Goal: Task Accomplishment & Management: Complete application form

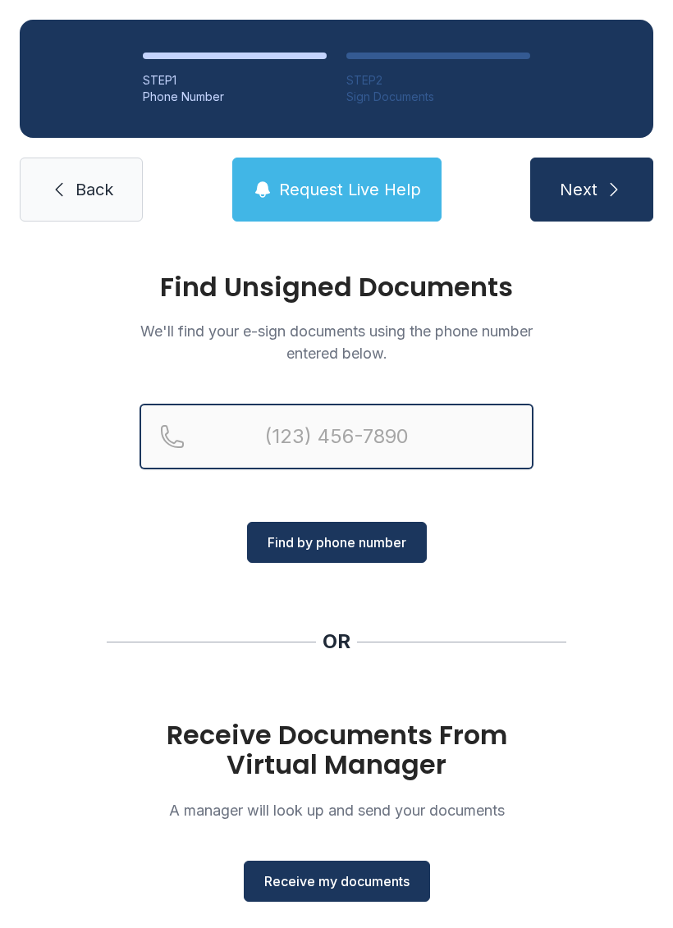
click at [362, 433] on input "Reservation phone number" at bounding box center [336, 437] width 394 height 66
type input "[PHONE_NUMBER]"
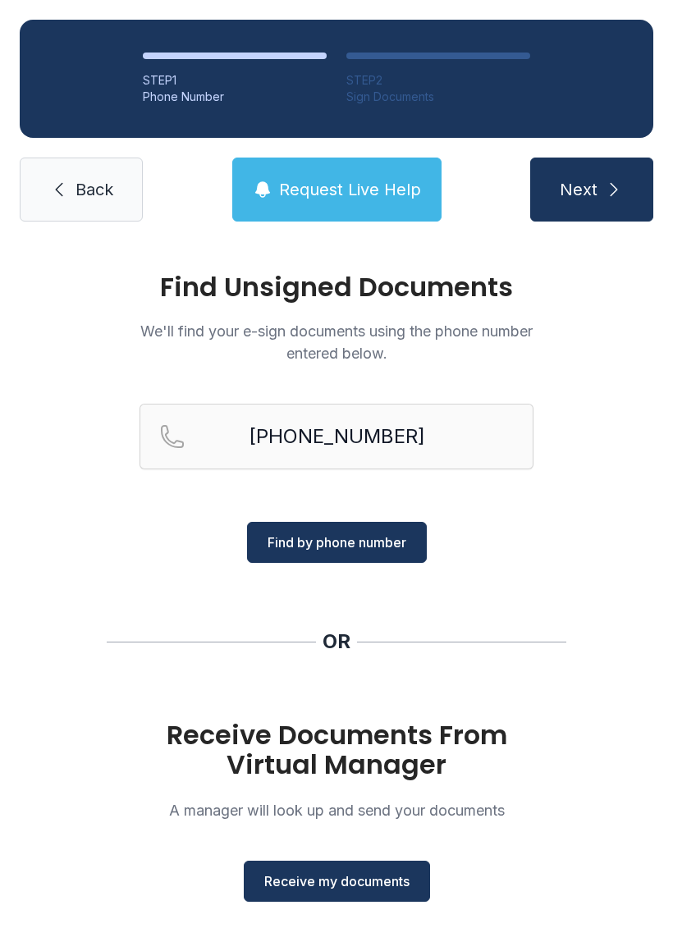
click at [339, 537] on span "Find by phone number" at bounding box center [336, 542] width 139 height 20
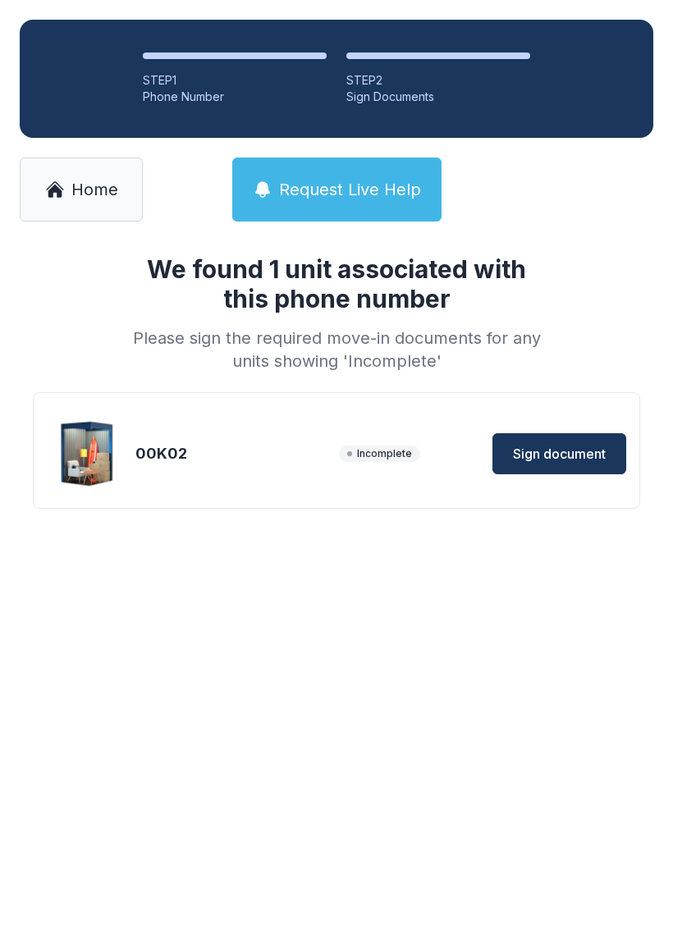
click at [599, 463] on span "Sign document" at bounding box center [559, 454] width 93 height 20
click at [394, 221] on button "Request Live Help" at bounding box center [336, 190] width 209 height 64
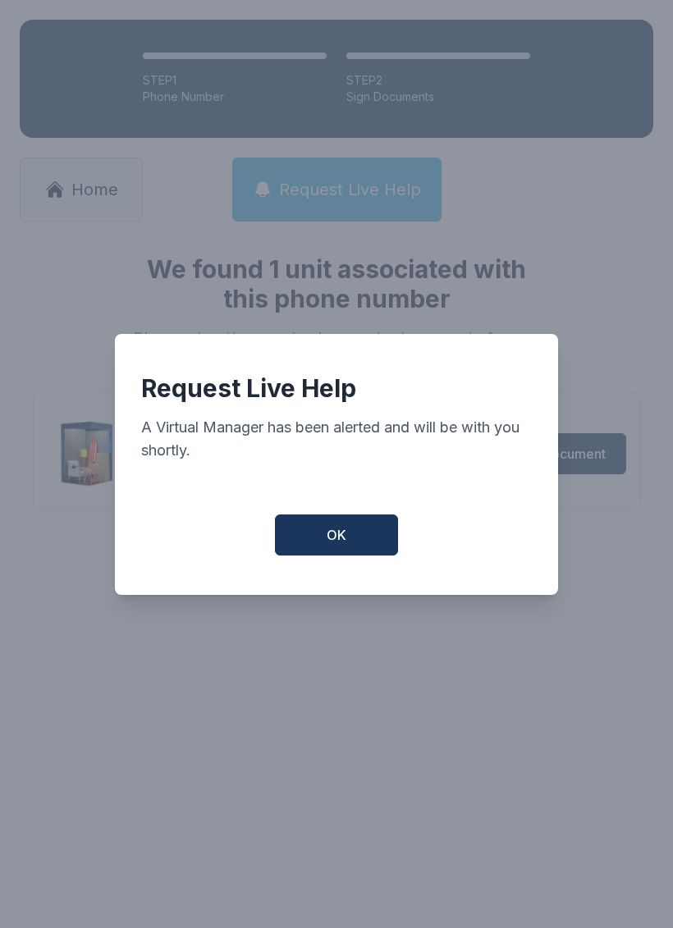
click at [379, 579] on div "Request Live Help A Virtual Manager has been alerted and will be with you short…" at bounding box center [336, 464] width 443 height 261
click at [373, 555] on button "OK" at bounding box center [336, 534] width 123 height 41
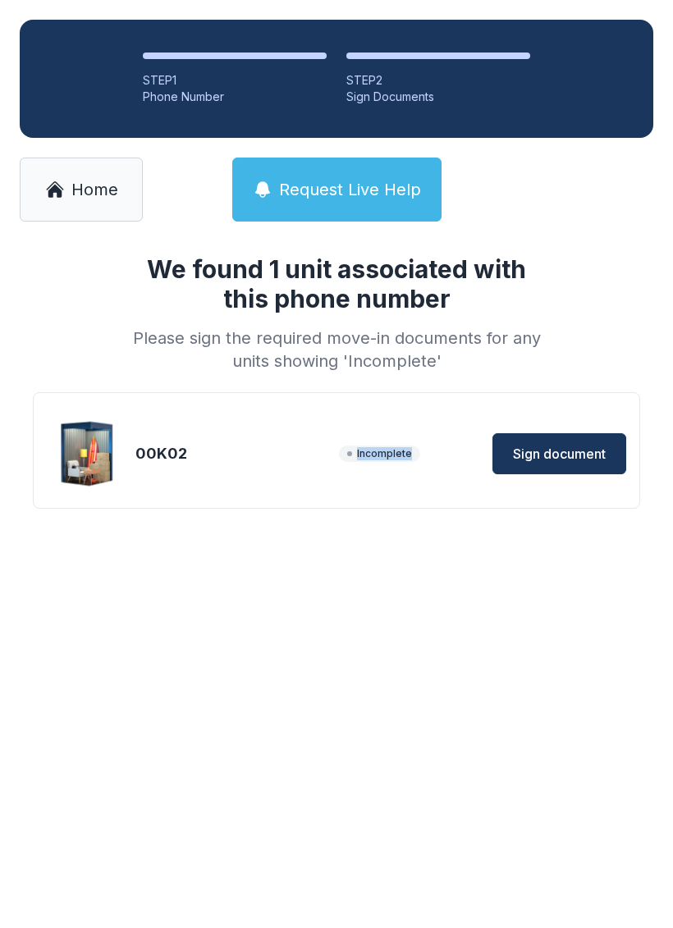
click at [586, 653] on main "We found 1 unit associated with this phone number Please sign the required move…" at bounding box center [336, 584] width 673 height 687
click at [373, 183] on span "Request Live Help" at bounding box center [350, 189] width 142 height 23
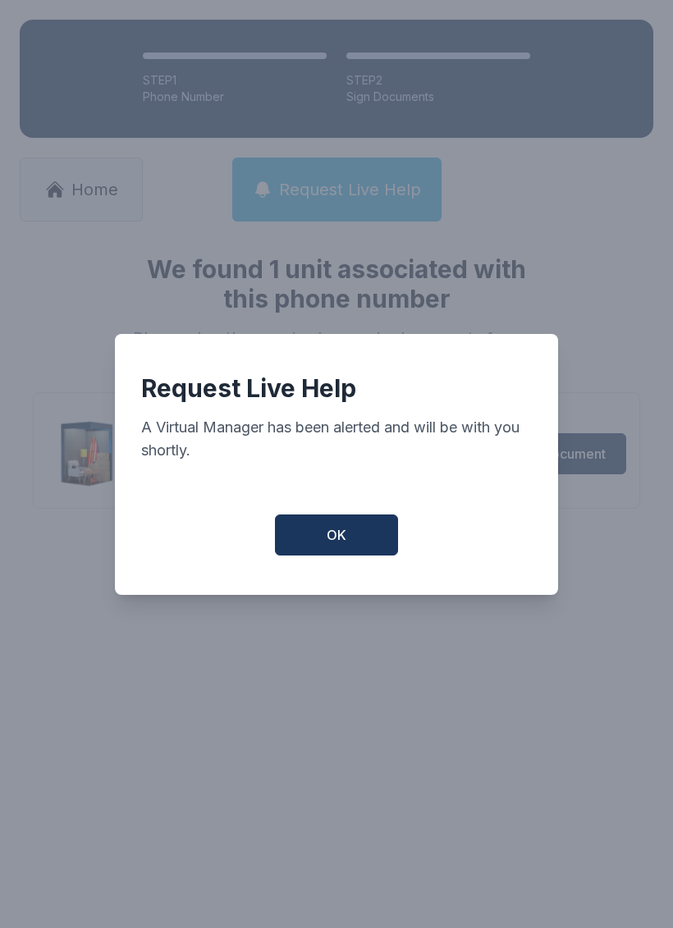
click at [394, 544] on button "OK" at bounding box center [336, 534] width 123 height 41
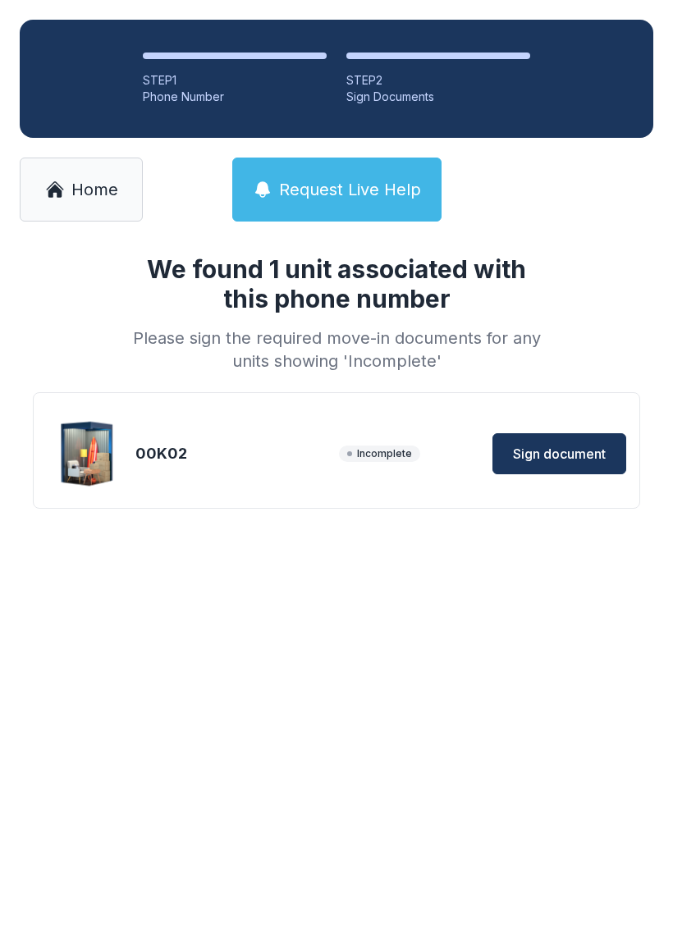
click at [79, 191] on span "Home" at bounding box center [94, 189] width 47 height 23
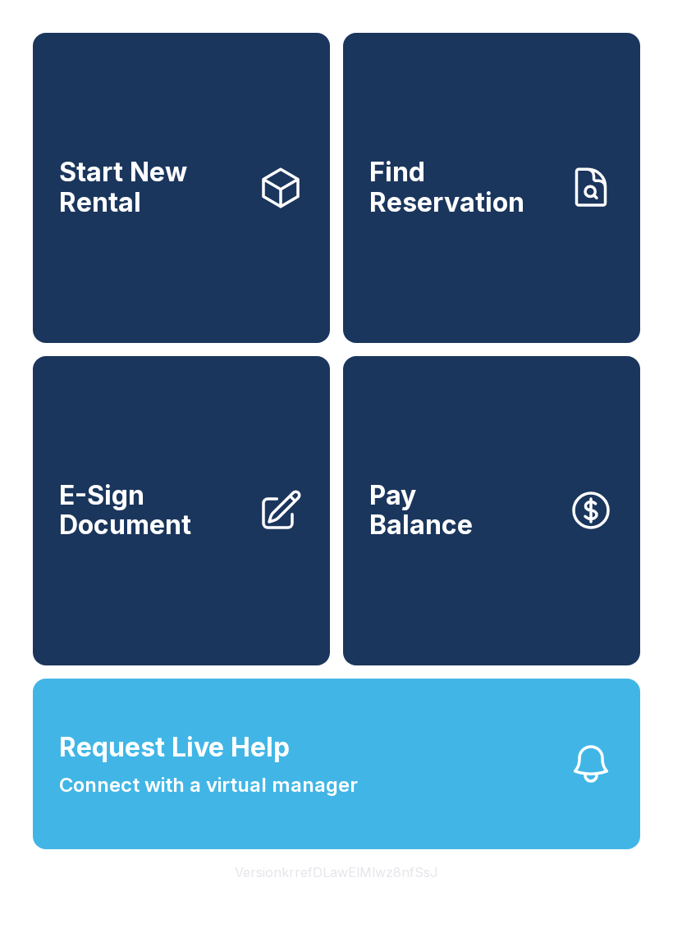
click at [182, 541] on span "E-Sign Document" at bounding box center [151, 511] width 185 height 60
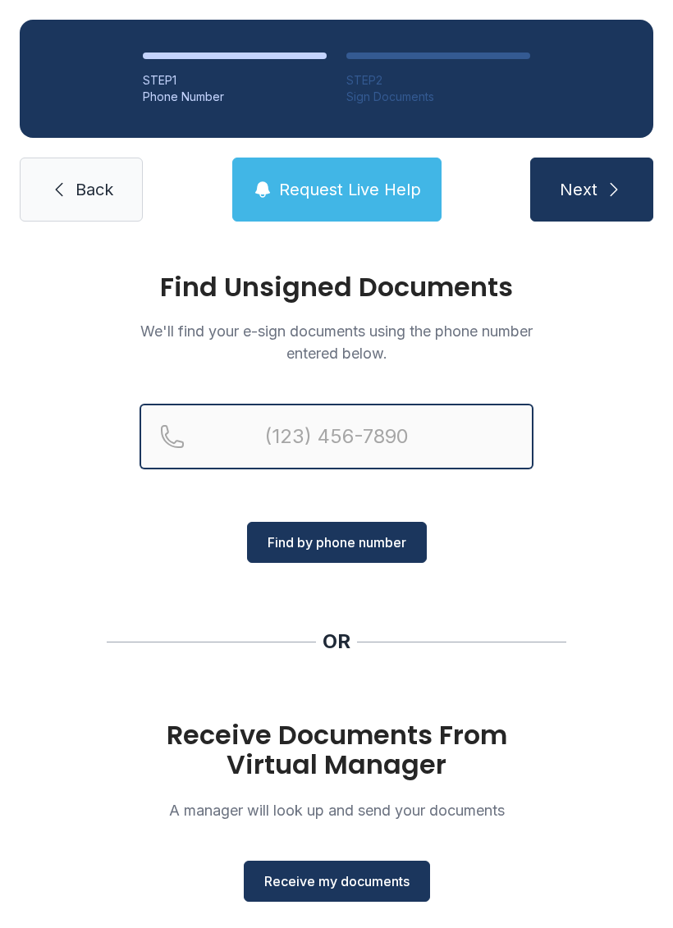
click at [254, 412] on input "Reservation phone number" at bounding box center [336, 437] width 394 height 66
type input "("
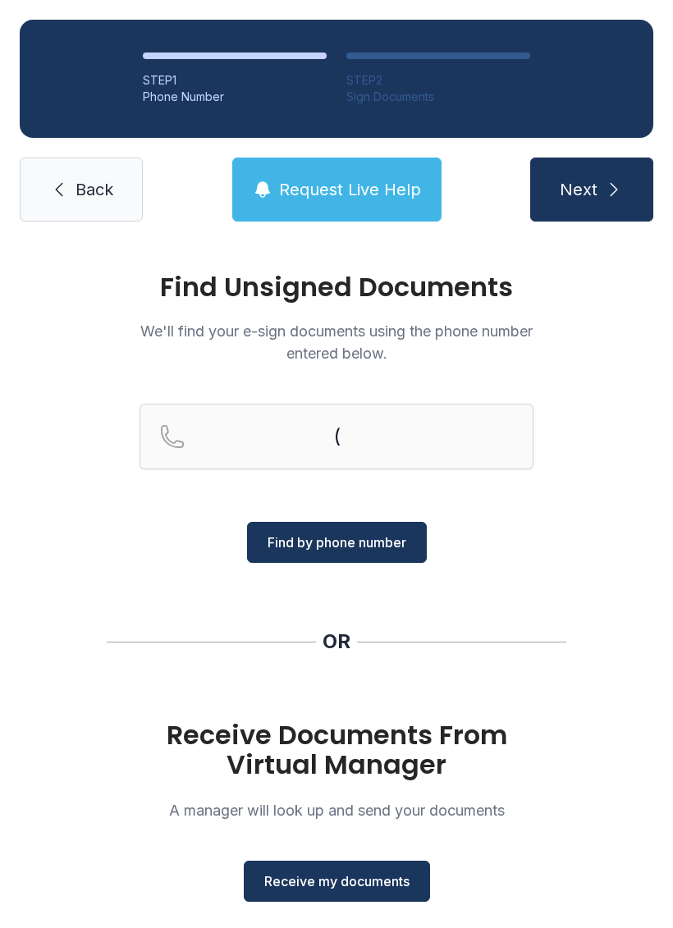
click at [70, 545] on div "Find Unsigned Documents We'll find your e-sign documents using the phone number…" at bounding box center [336, 604] width 673 height 726
click at [294, 879] on span "Receive my documents" at bounding box center [336, 881] width 145 height 20
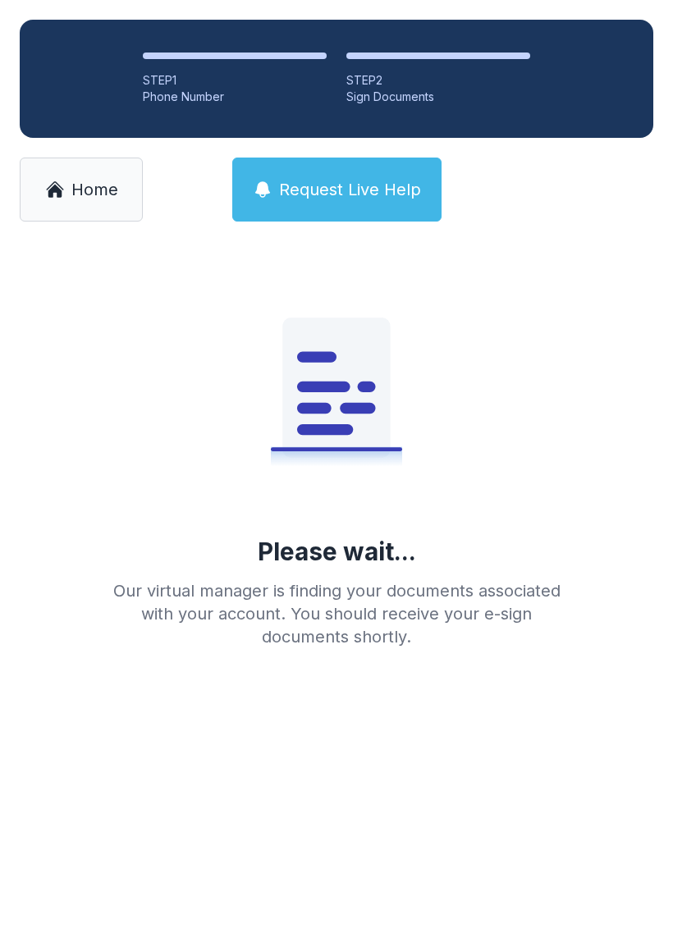
click at [94, 210] on link "Home" at bounding box center [81, 190] width 123 height 64
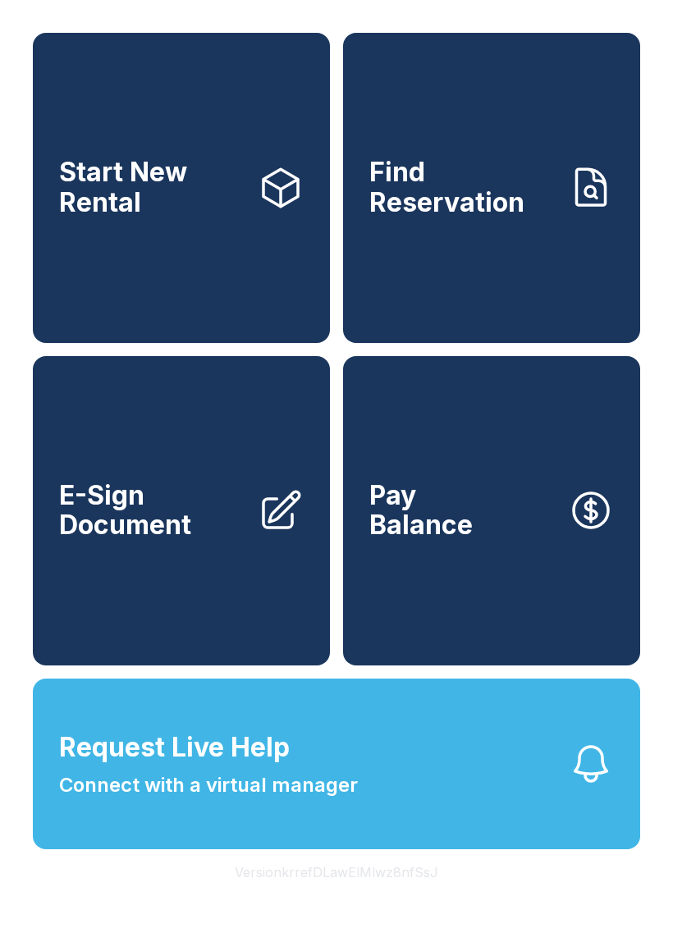
click at [107, 572] on link "E-Sign Document" at bounding box center [181, 511] width 297 height 310
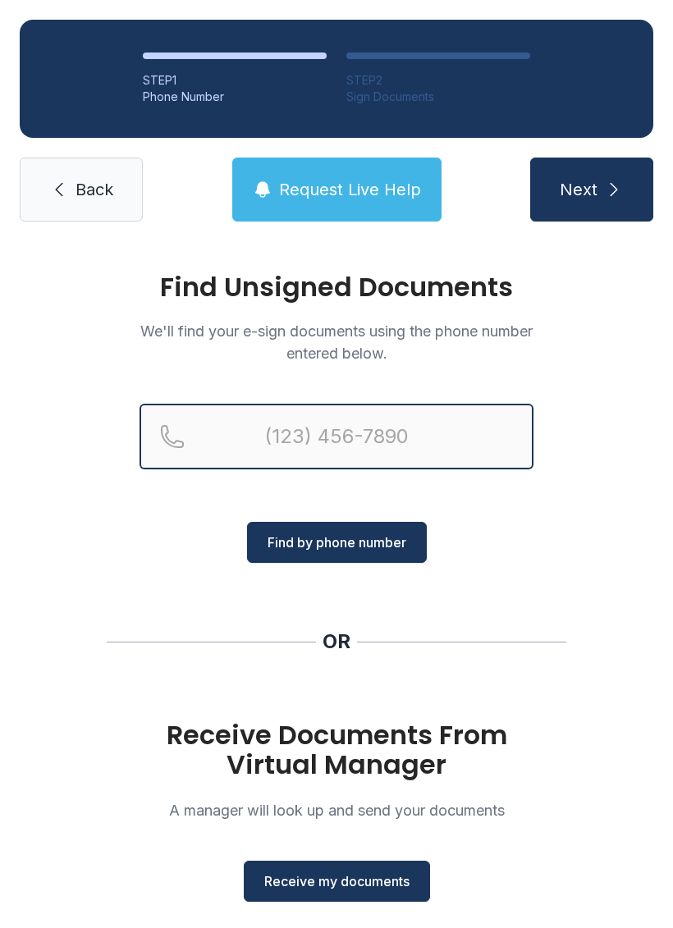
click at [238, 454] on input "Reservation phone number" at bounding box center [336, 437] width 394 height 66
type input "[PHONE_NUMBER]"
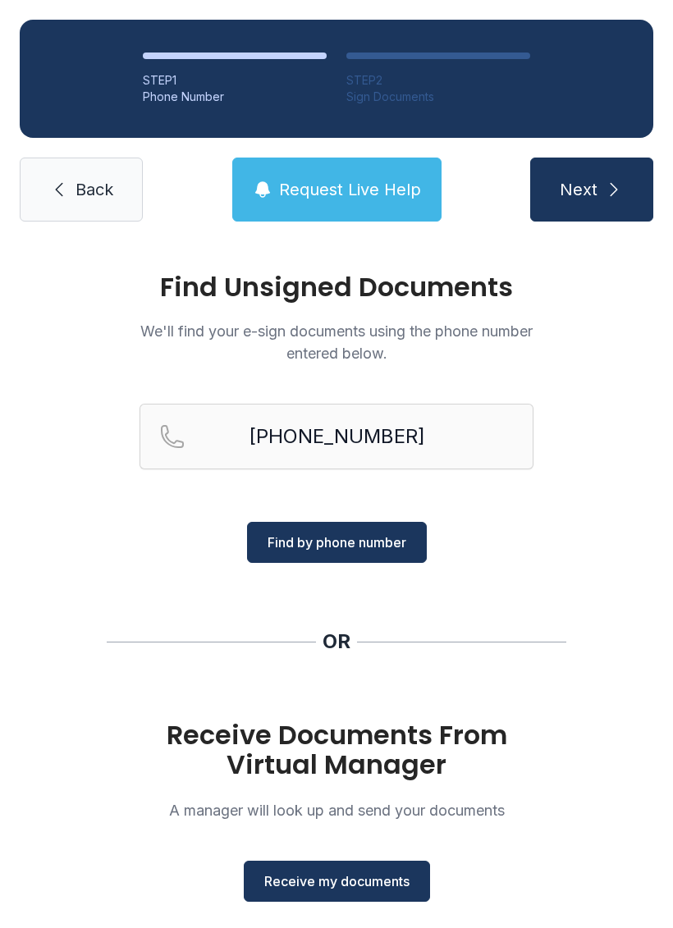
click at [292, 536] on span "Find by phone number" at bounding box center [336, 542] width 139 height 20
